Goal: Task Accomplishment & Management: Manage account settings

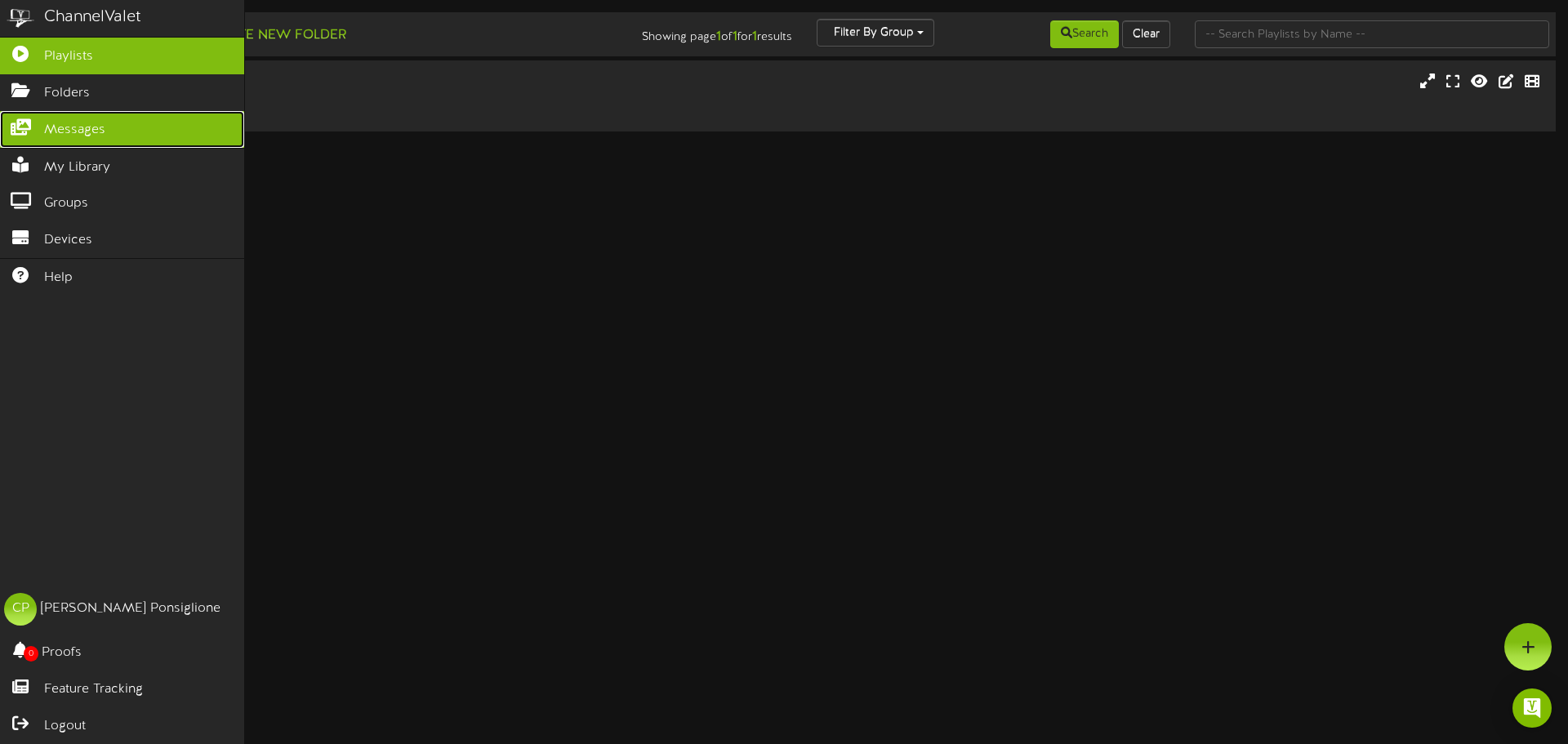
click at [73, 132] on span "Messages" at bounding box center [74, 130] width 62 height 19
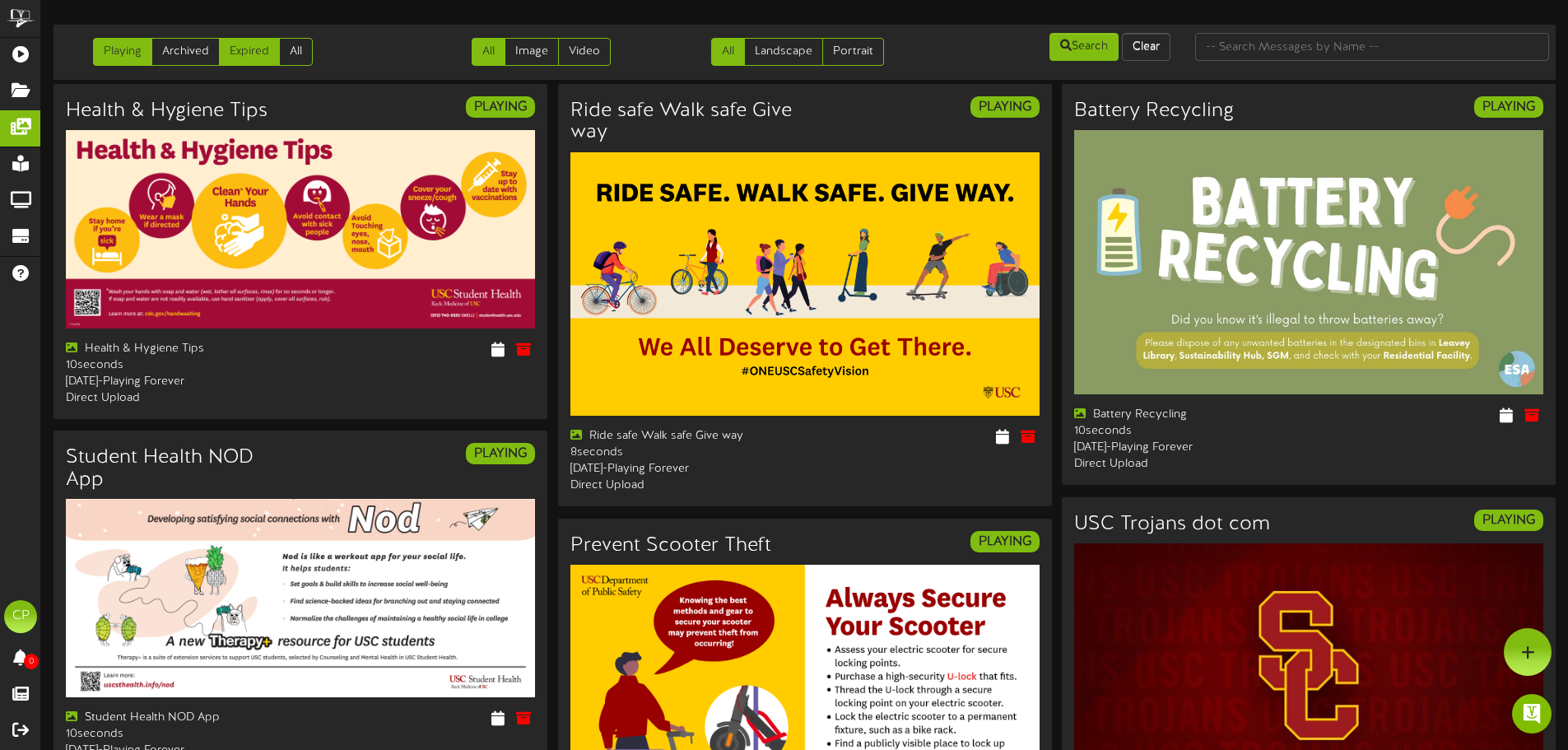
click at [240, 40] on link "Expired" at bounding box center [250, 52] width 61 height 28
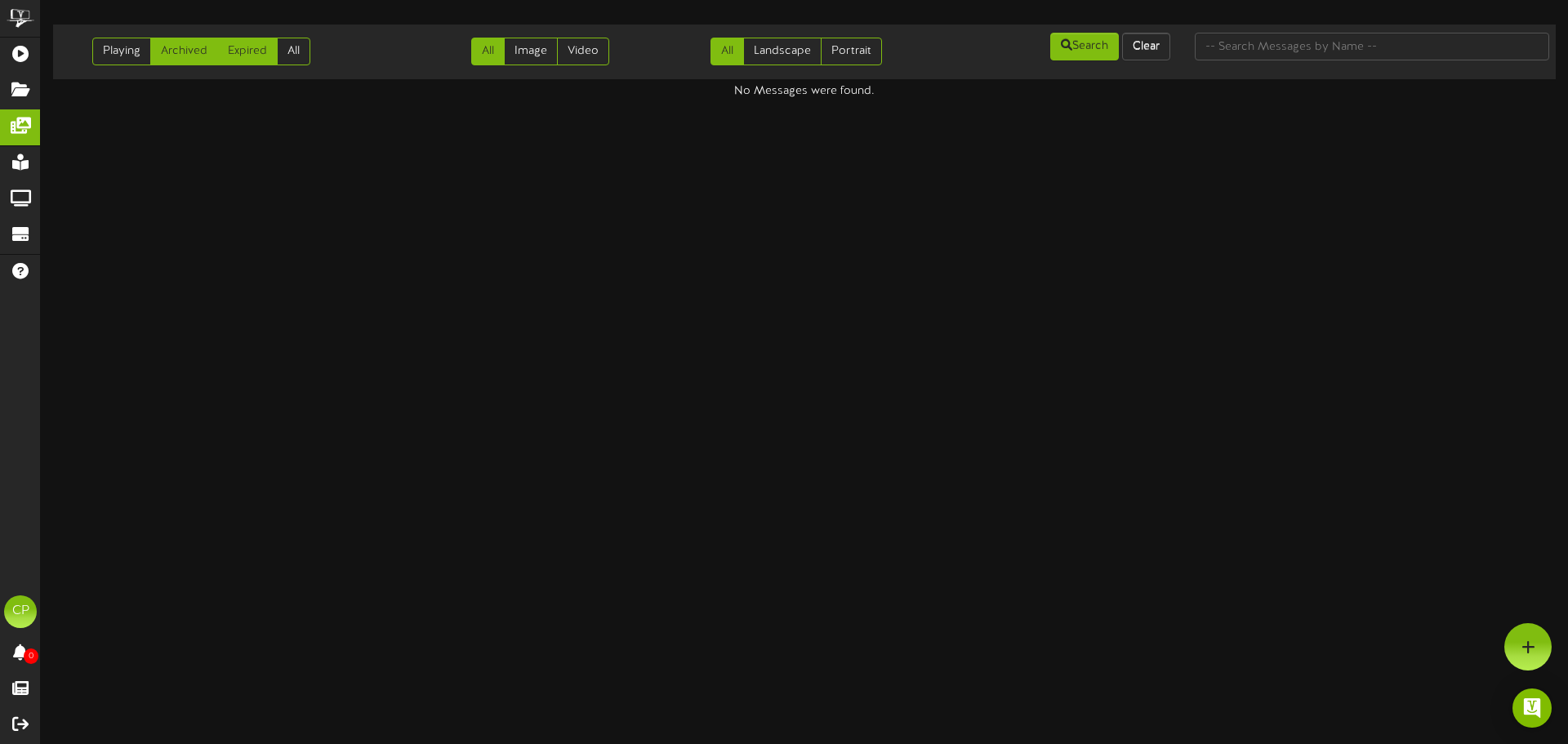
click at [164, 57] on link "Archived" at bounding box center [184, 51] width 67 height 28
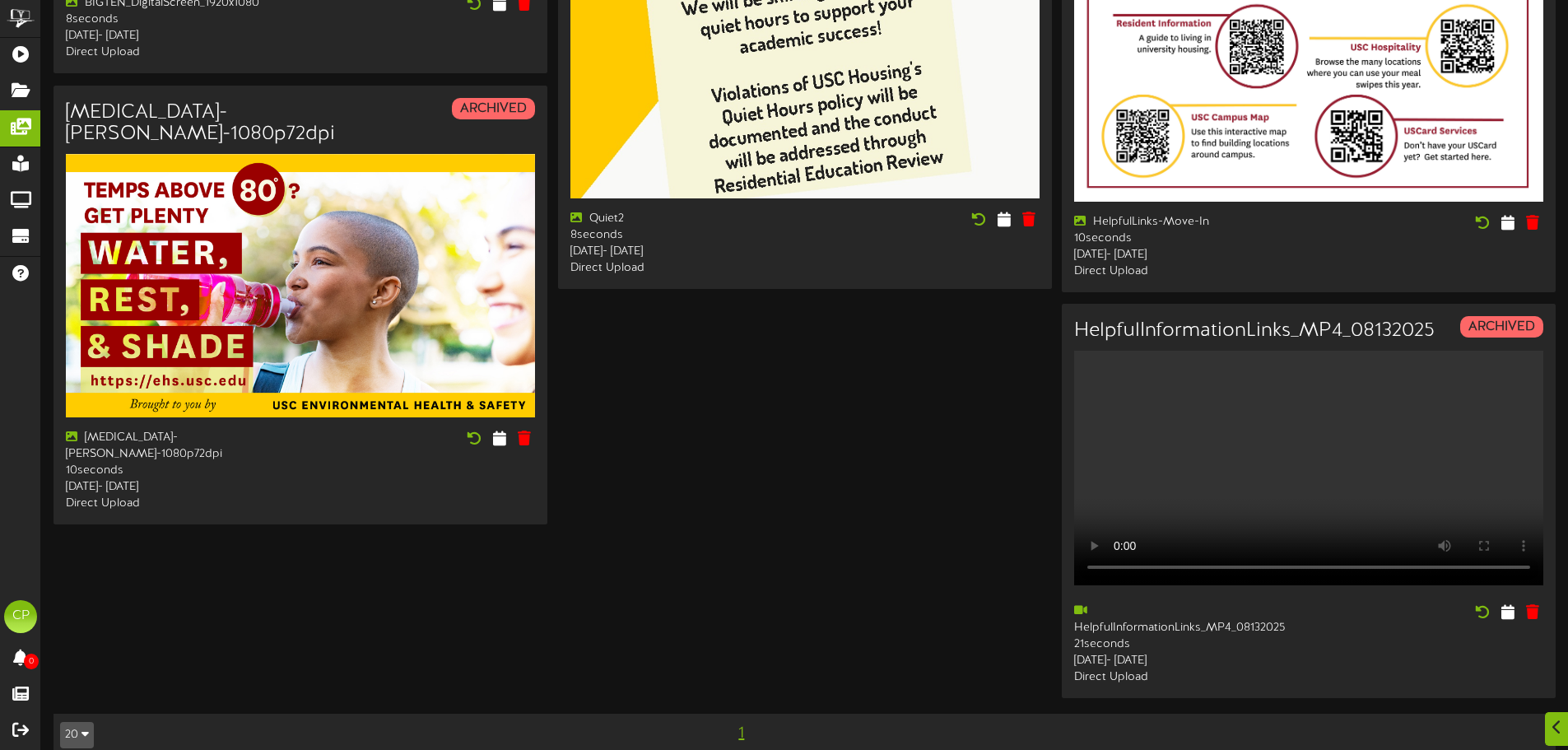
scroll to position [1944, 0]
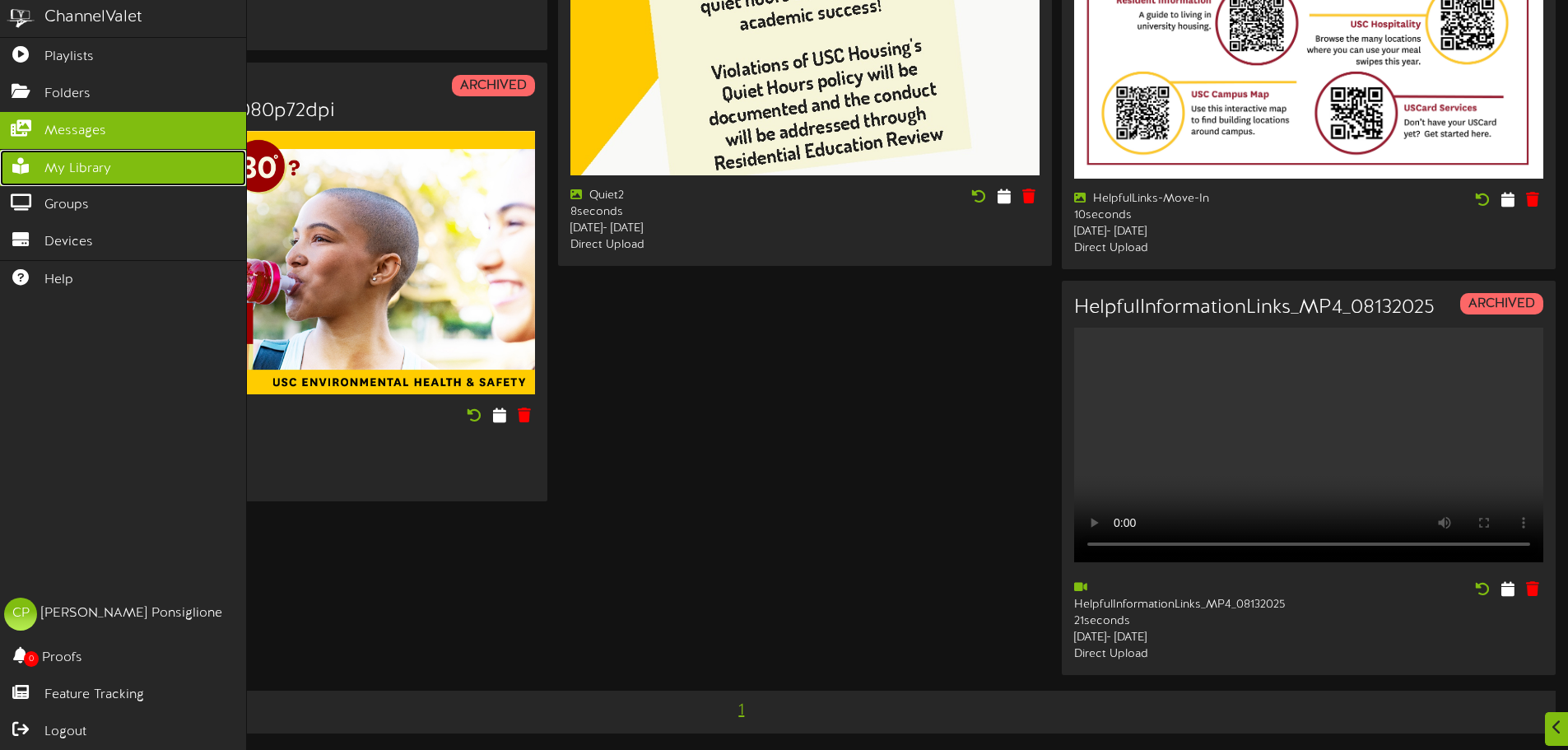
click at [60, 172] on span "My Library" at bounding box center [77, 169] width 66 height 19
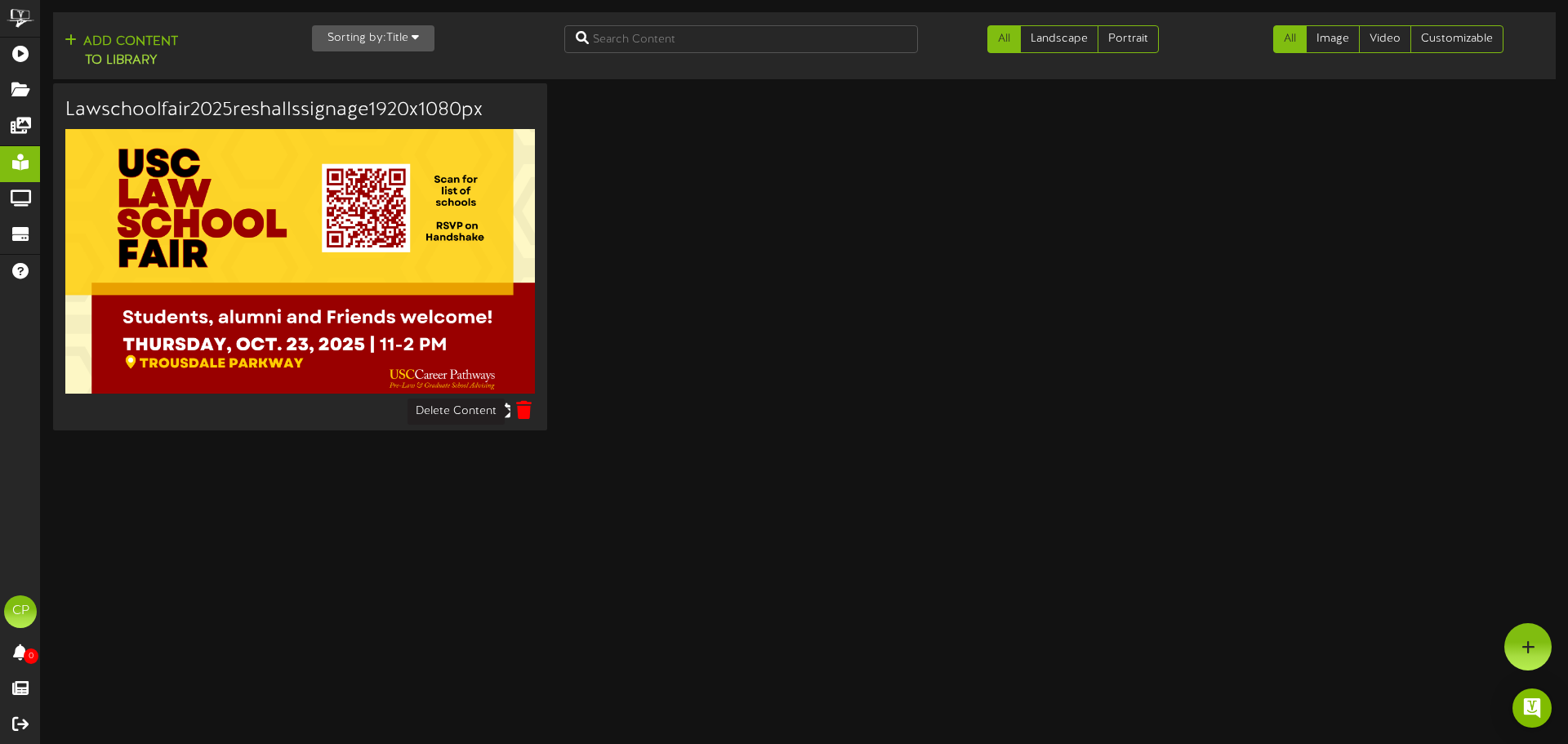
click at [525, 416] on icon at bounding box center [524, 409] width 15 height 18
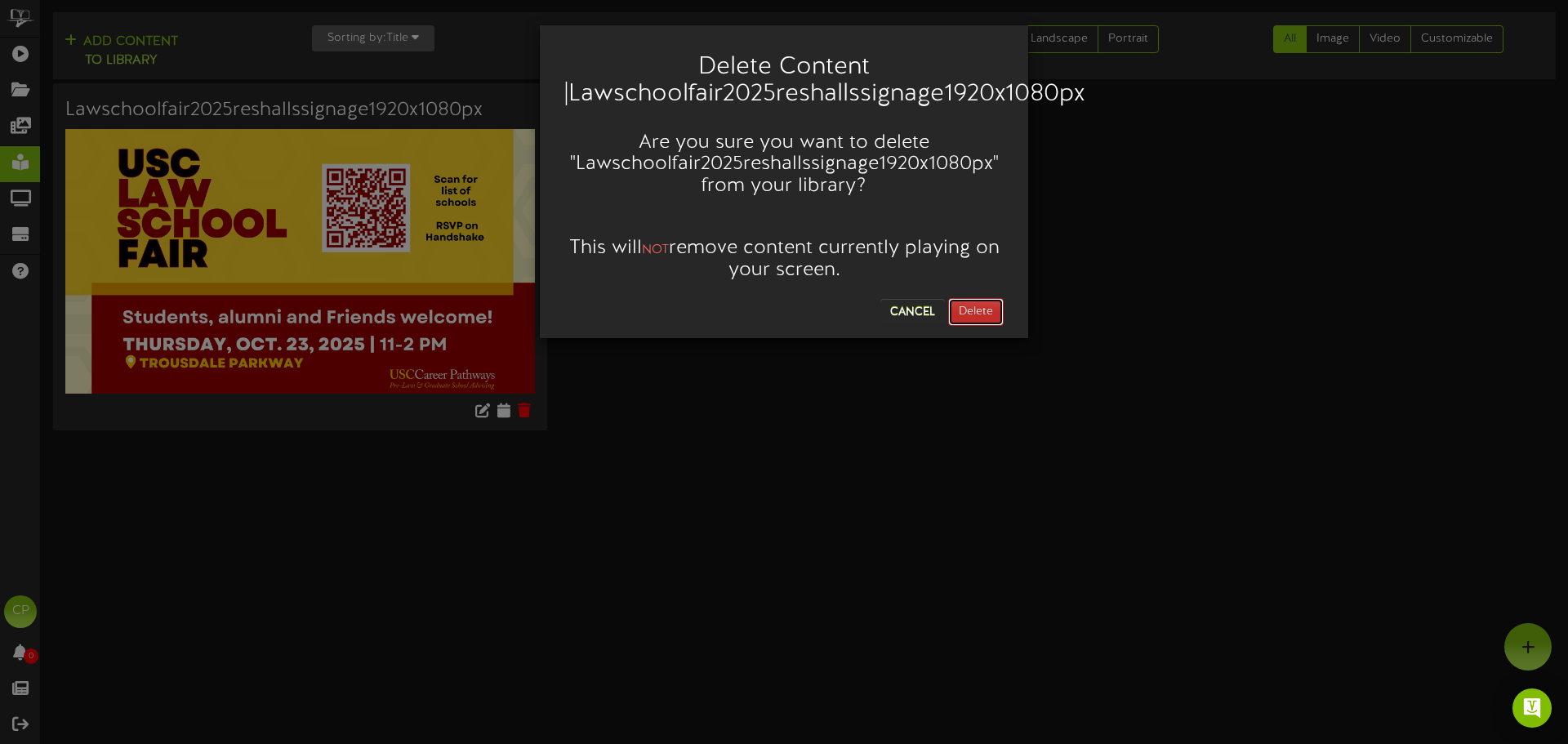
click at [973, 307] on button "Delete" at bounding box center [976, 311] width 56 height 28
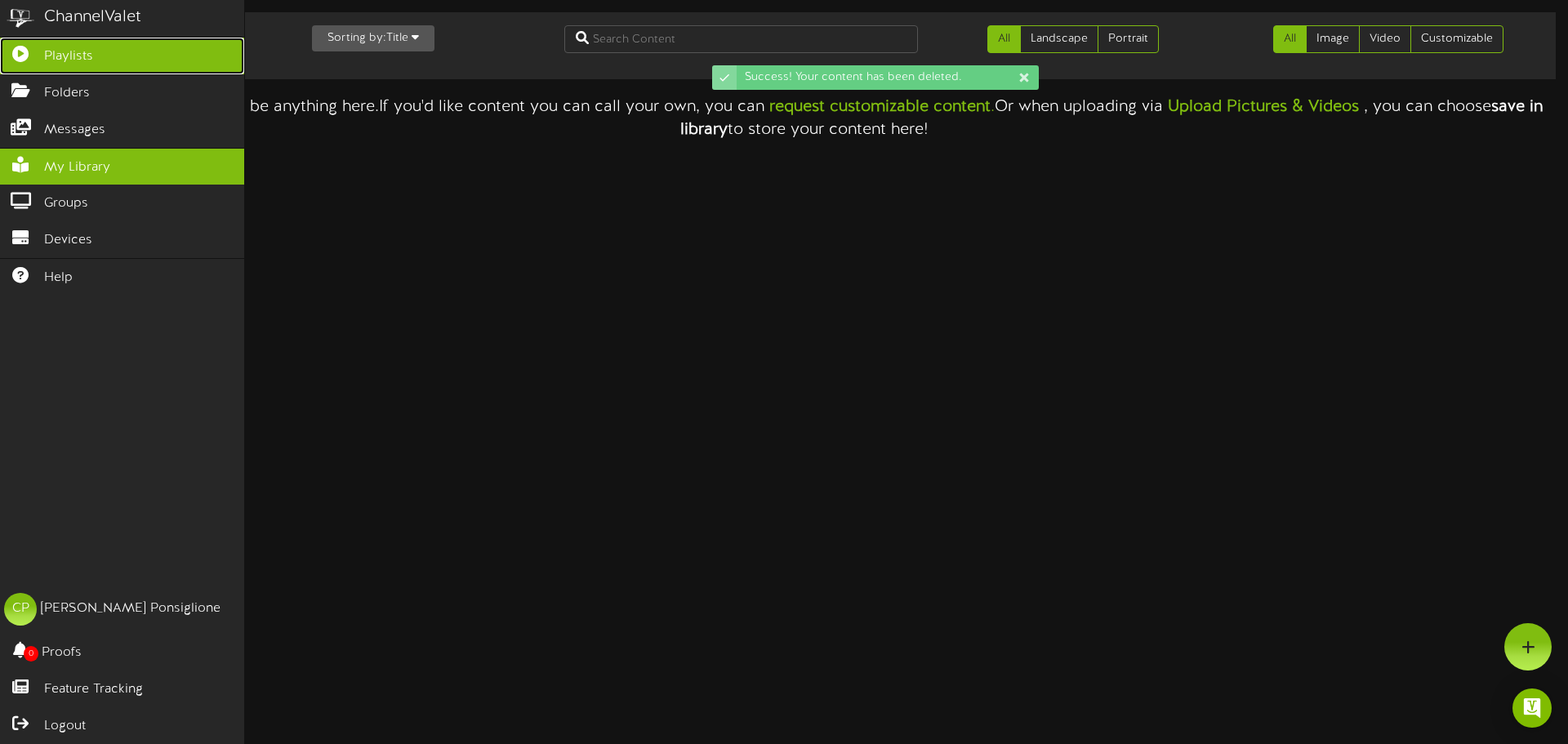
click at [67, 52] on span "Playlists" at bounding box center [68, 57] width 49 height 19
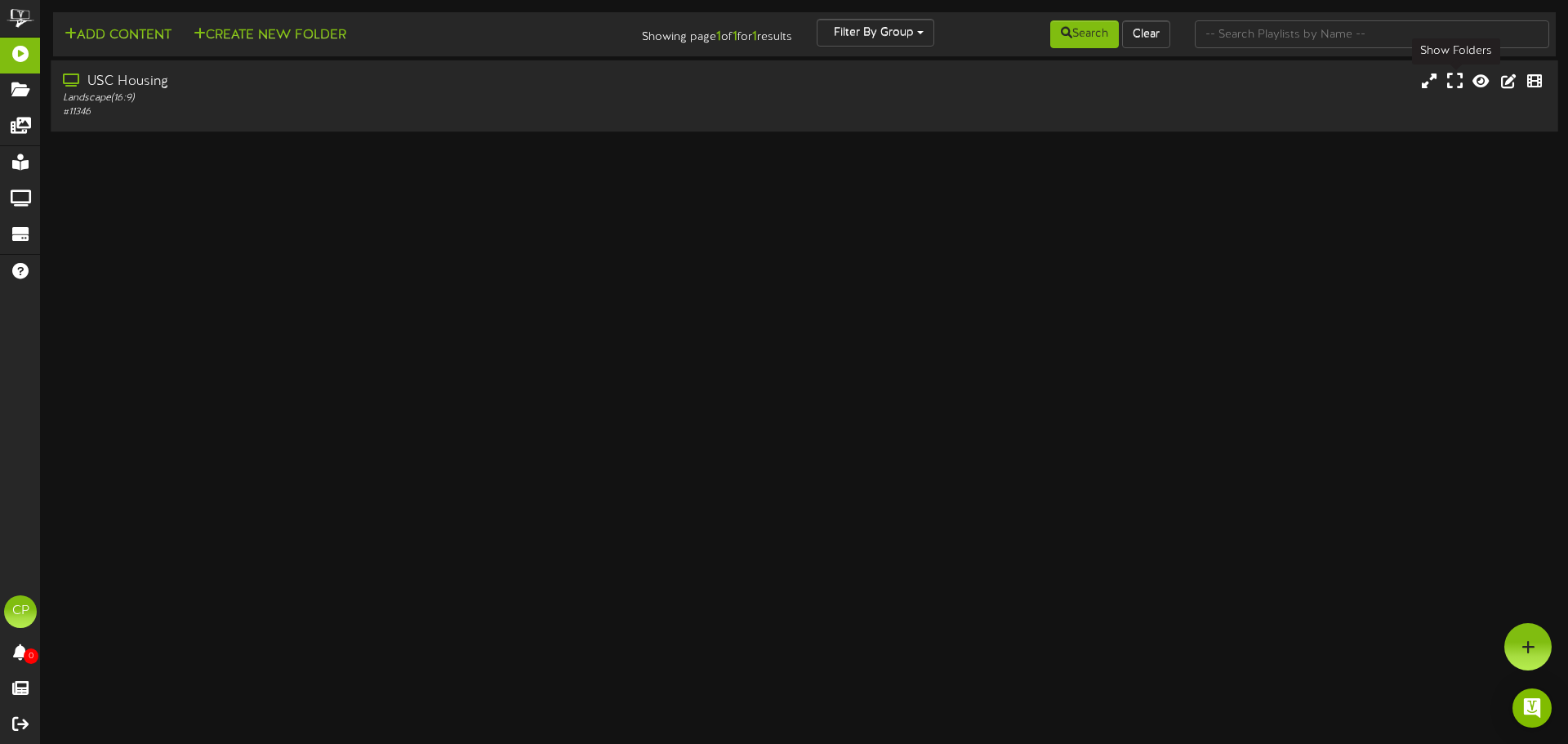
click at [1452, 83] on icon at bounding box center [1455, 80] width 15 height 18
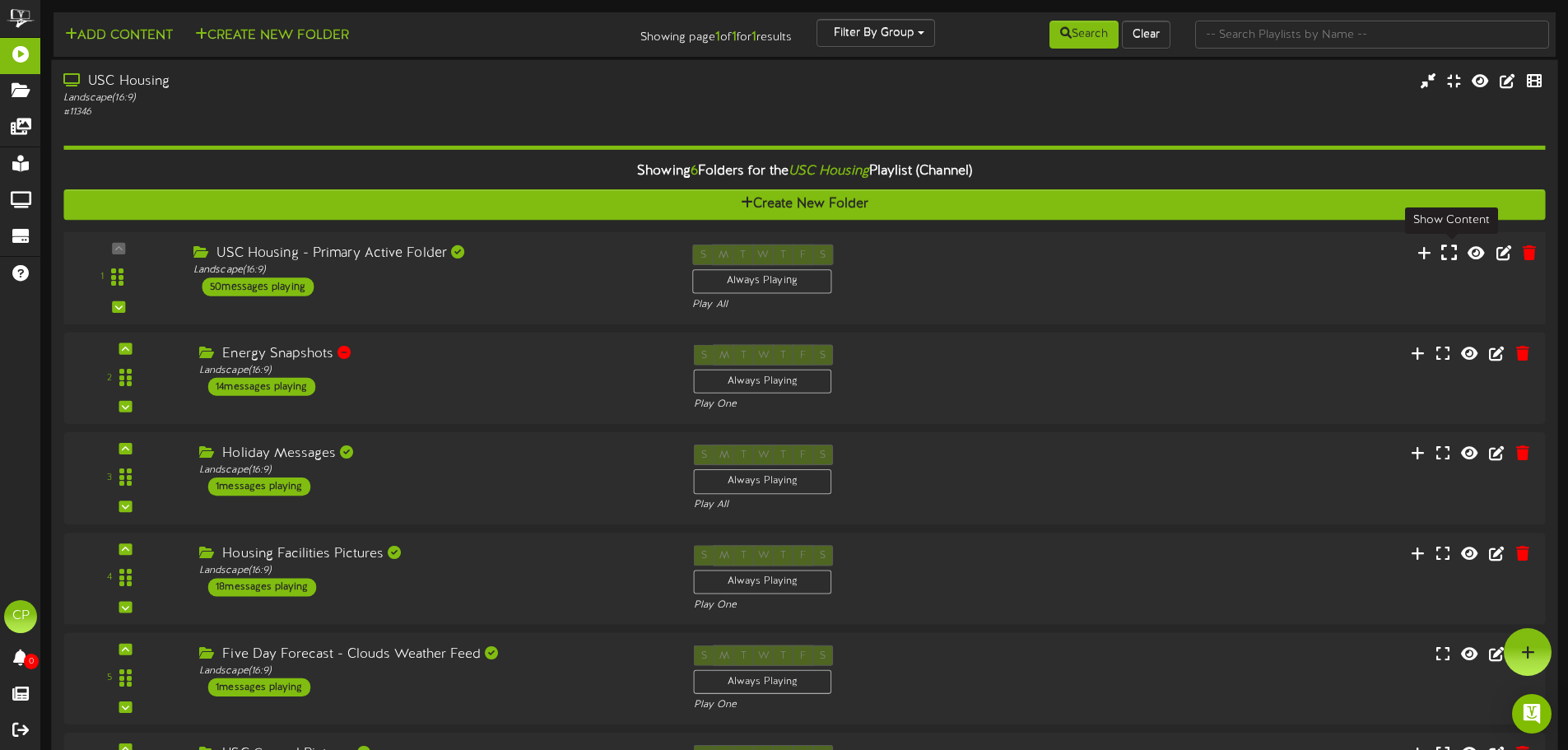
click at [1444, 256] on icon at bounding box center [1449, 252] width 15 height 18
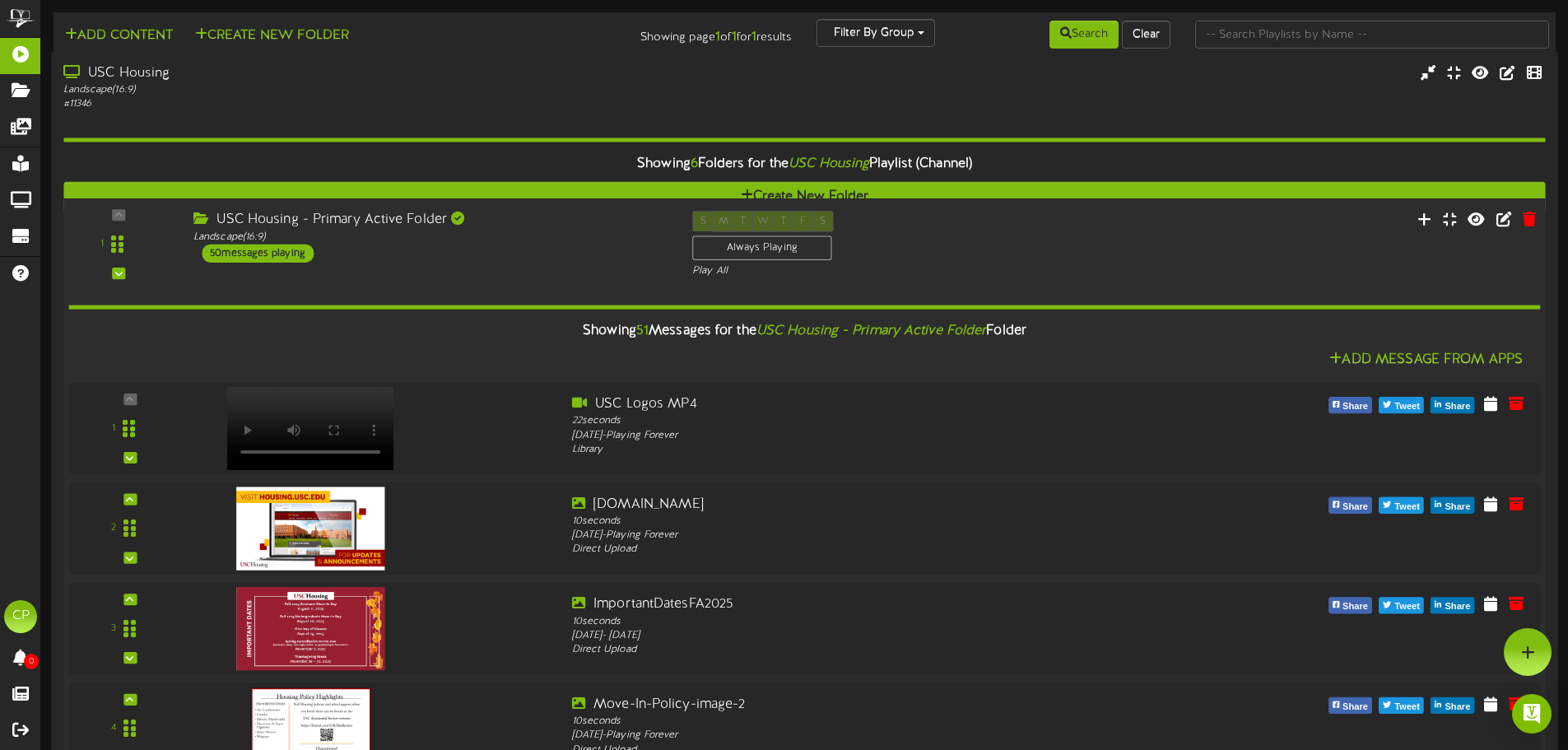
scroll to position [4035, 0]
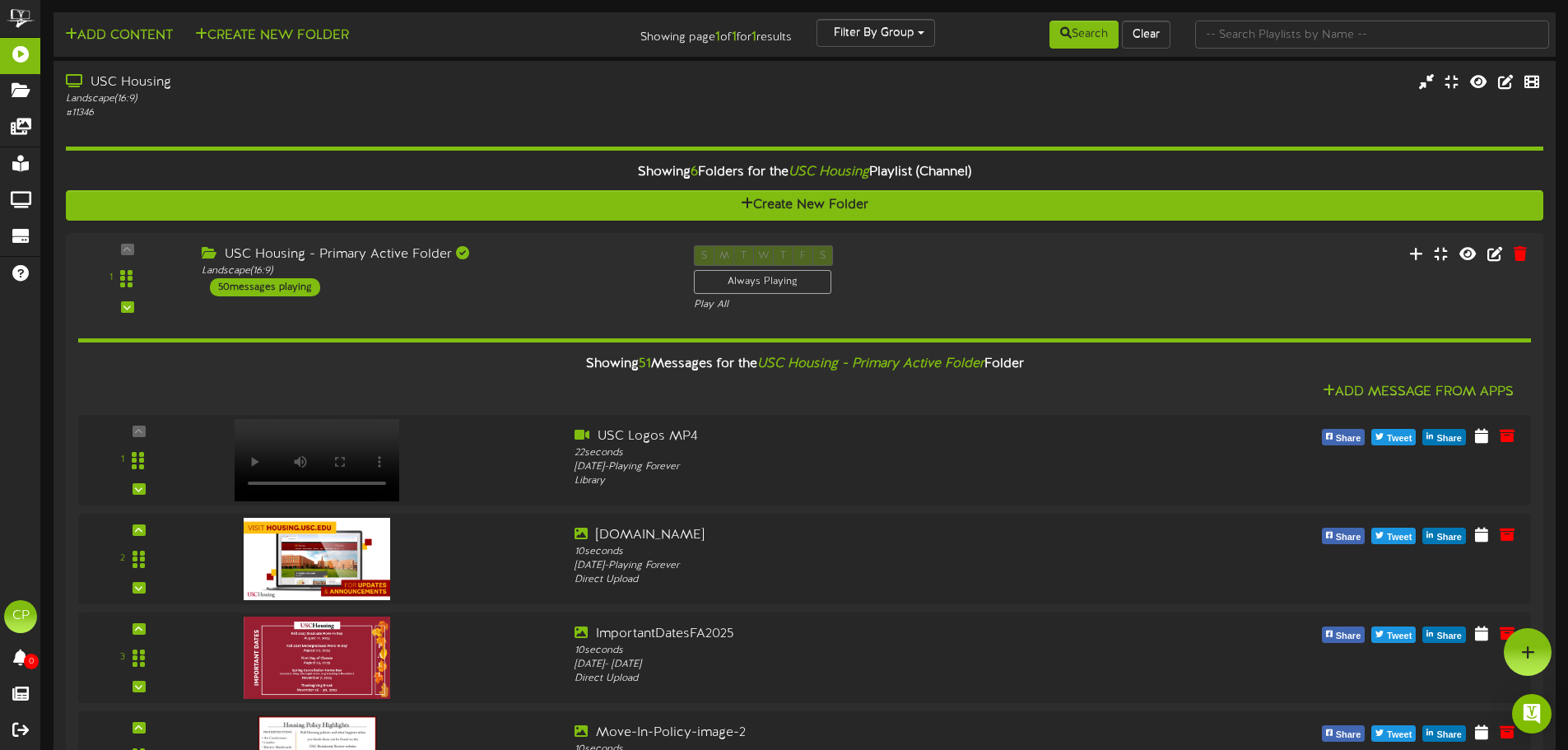
scroll to position [0, 0]
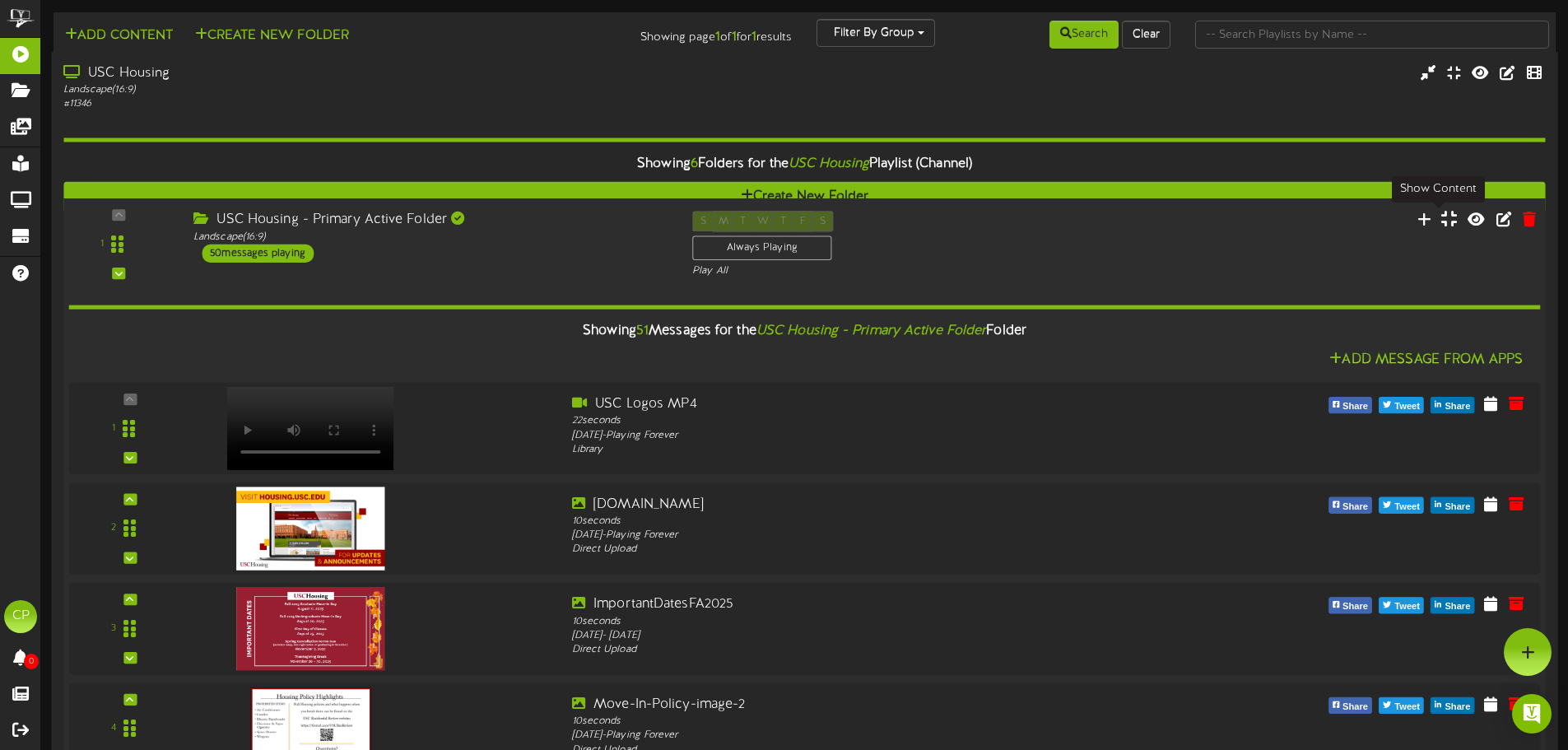
click at [1441, 224] on icon at bounding box center [1449, 219] width 15 height 18
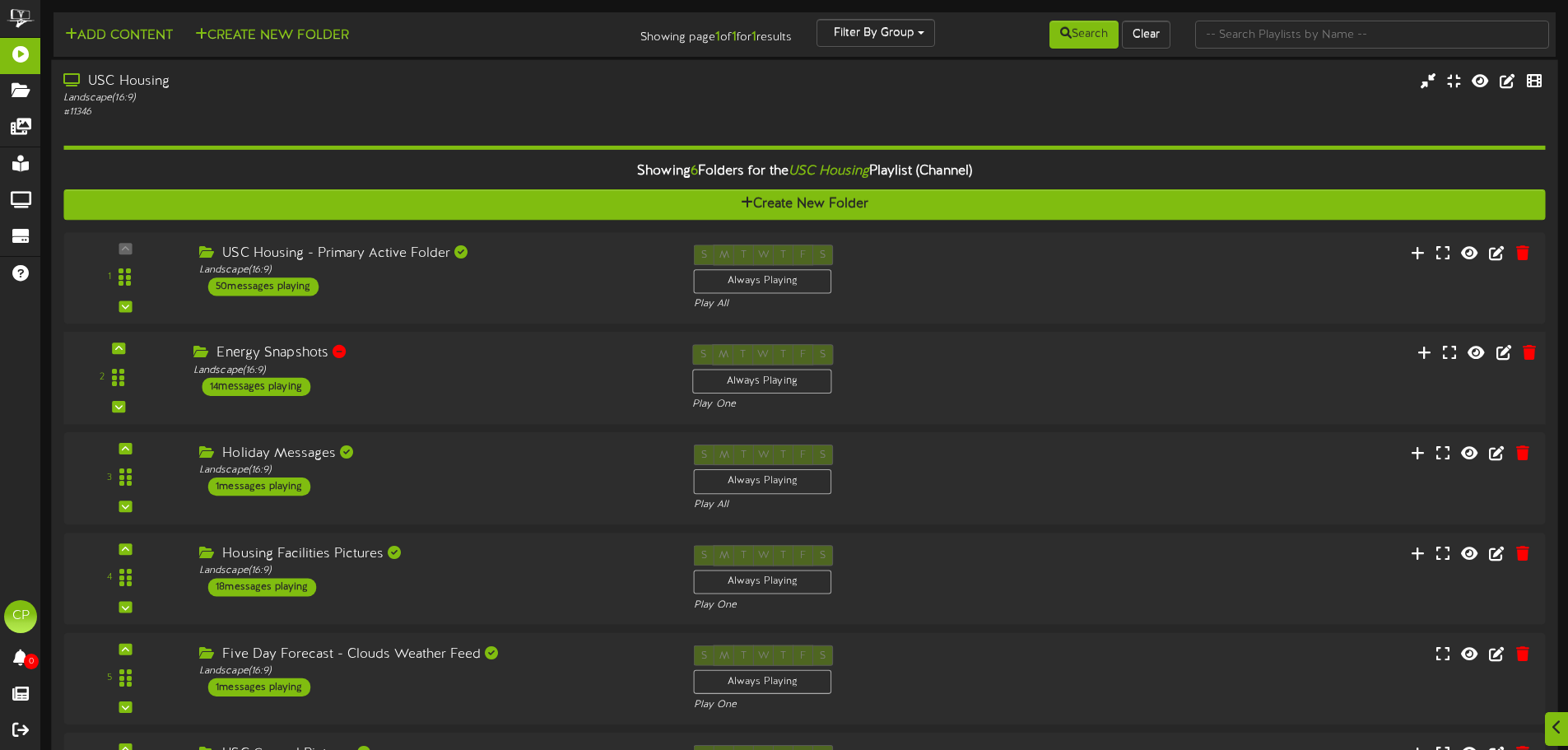
scroll to position [99, 0]
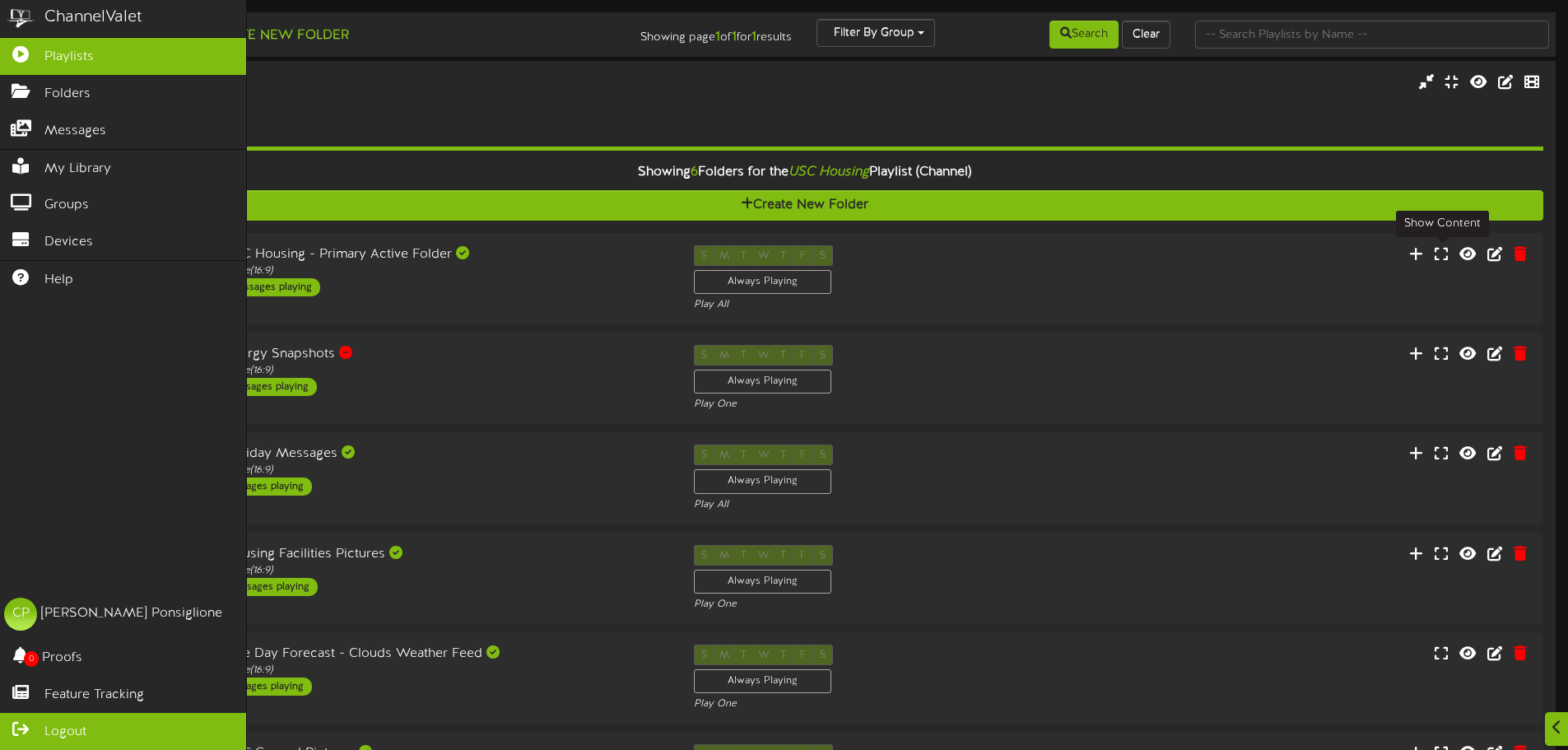
click at [50, 722] on link "Logout" at bounding box center [123, 732] width 246 height 37
